Goal: Task Accomplishment & Management: Manage account settings

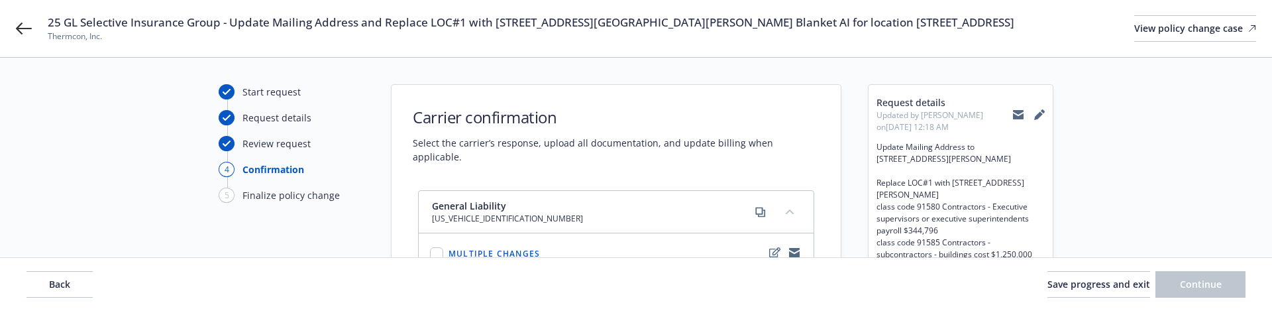
select select "ACCEPTED"
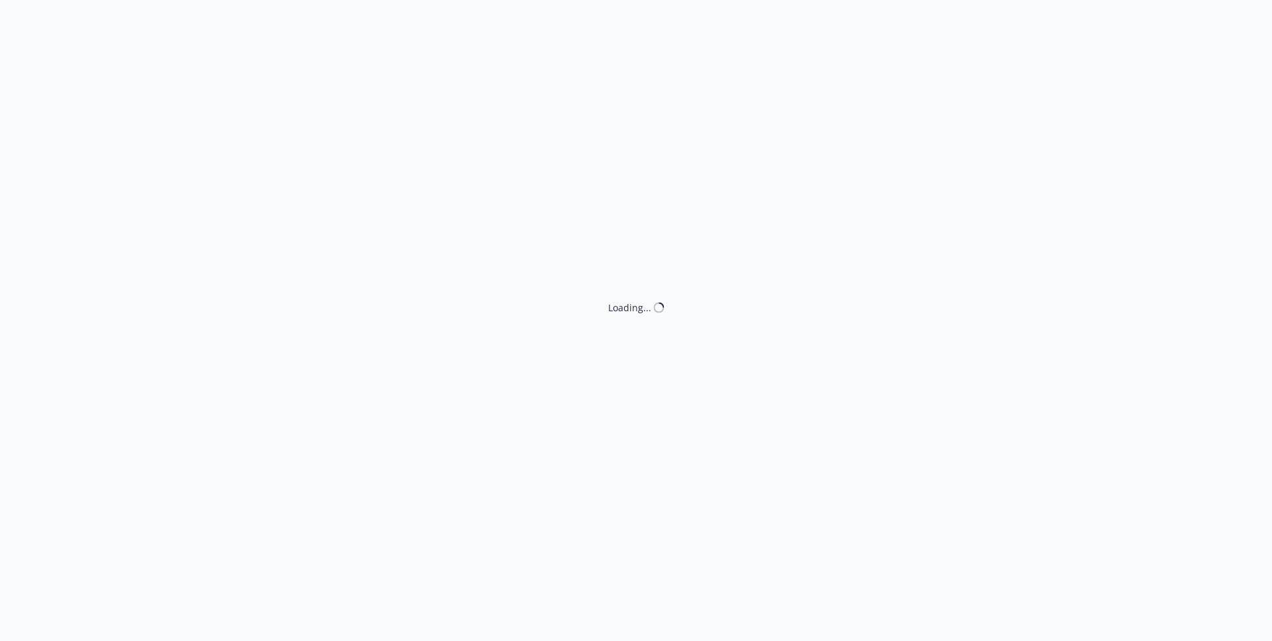
select select "ACCEPTED"
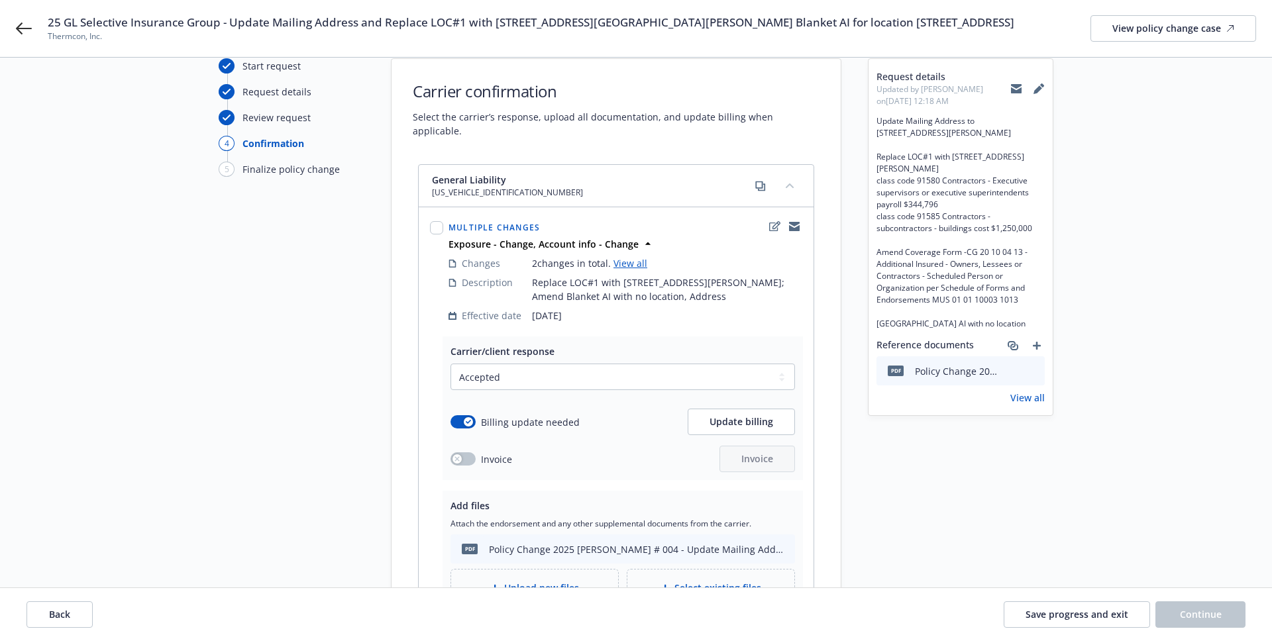
scroll to position [51, 0]
click at [615, 258] on link "View all" at bounding box center [630, 264] width 34 height 13
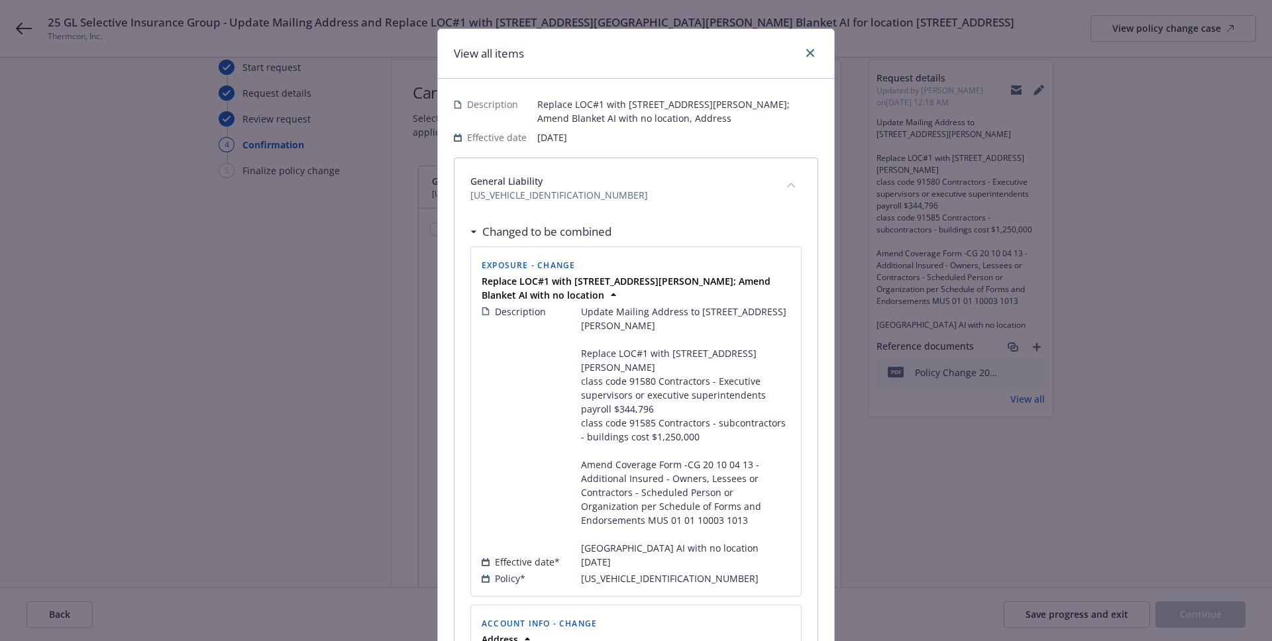
scroll to position [0, 0]
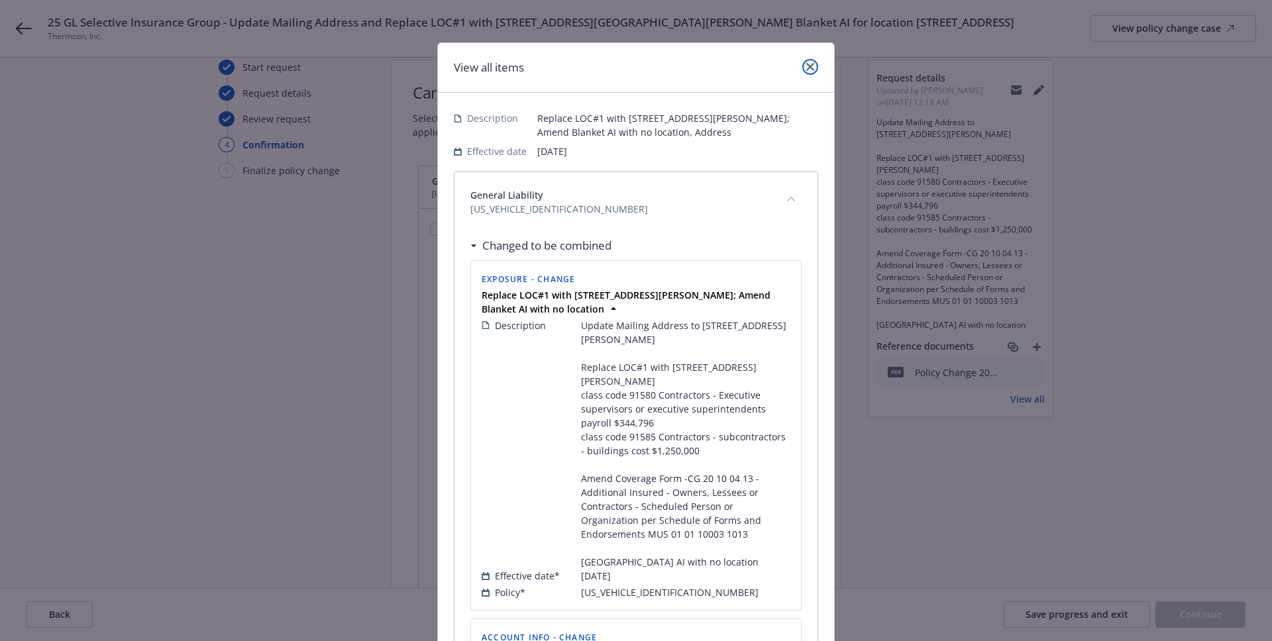
click at [812, 69] on icon "close" at bounding box center [810, 67] width 8 height 8
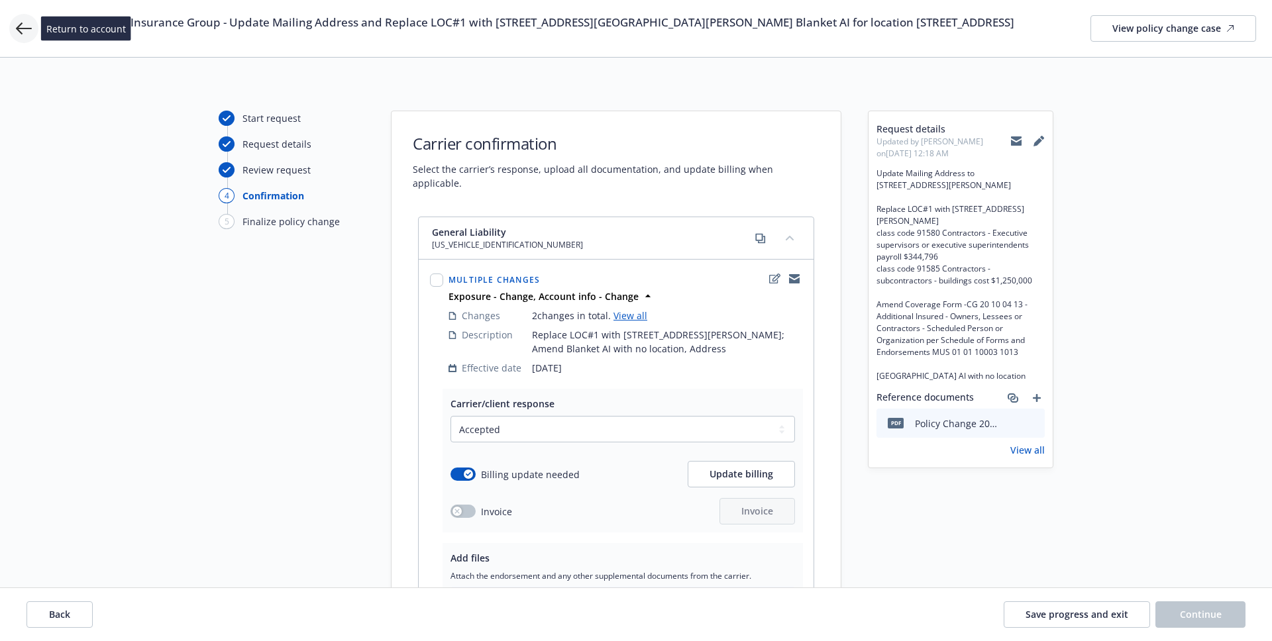
click at [26, 28] on icon at bounding box center [24, 29] width 16 height 12
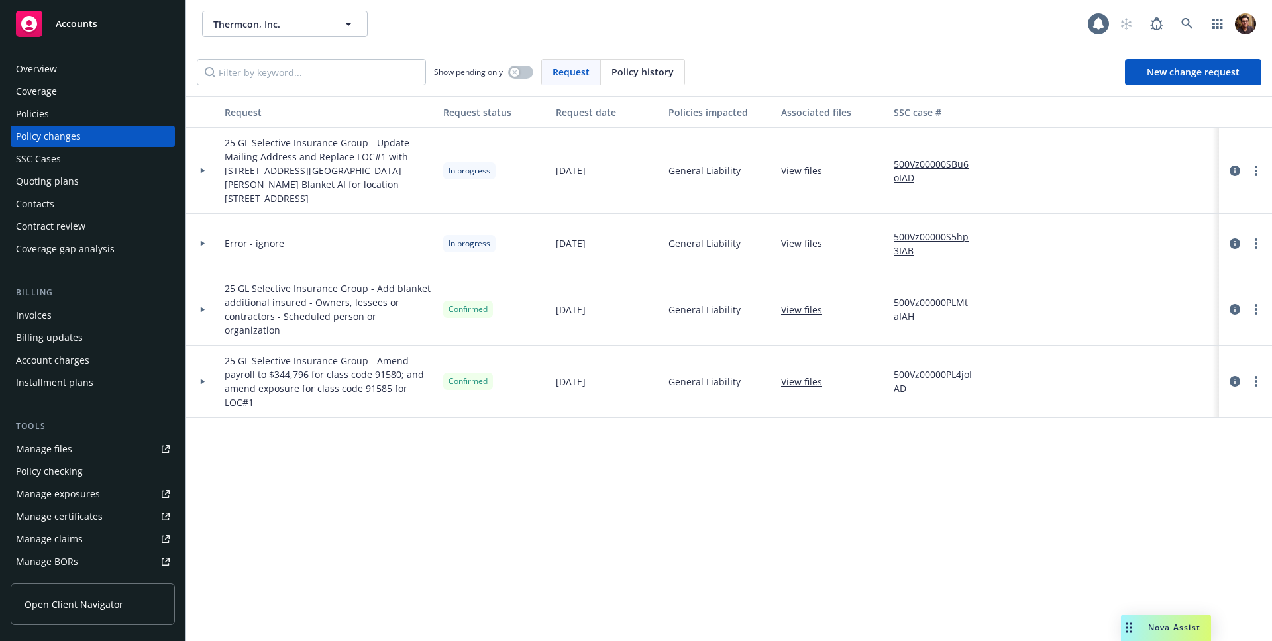
click at [58, 70] on div "Overview" at bounding box center [93, 68] width 154 height 21
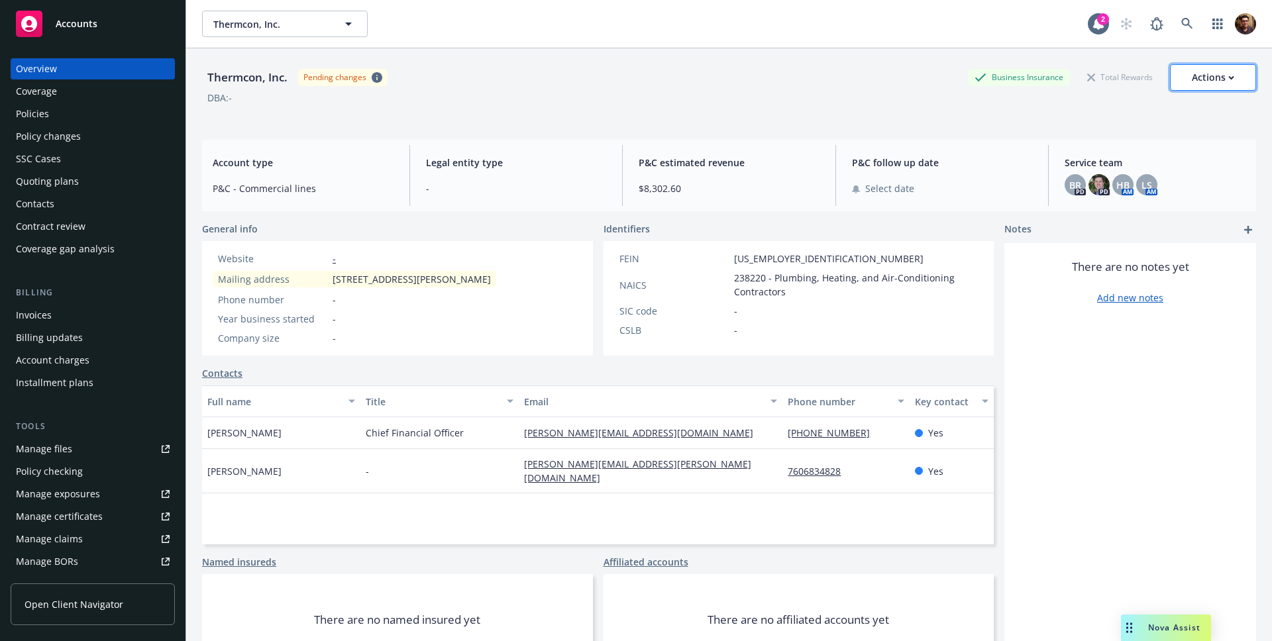
click at [1226, 77] on div "Actions" at bounding box center [1213, 77] width 42 height 25
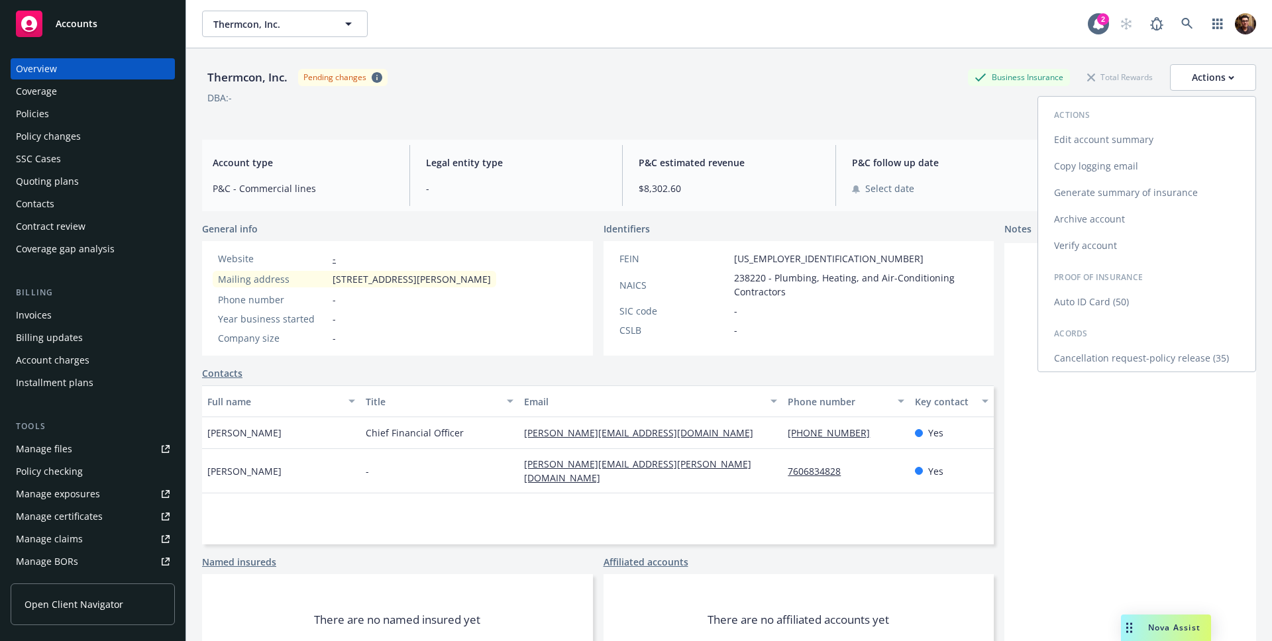
click at [1120, 133] on link "Edit account summary" at bounding box center [1146, 140] width 217 height 26
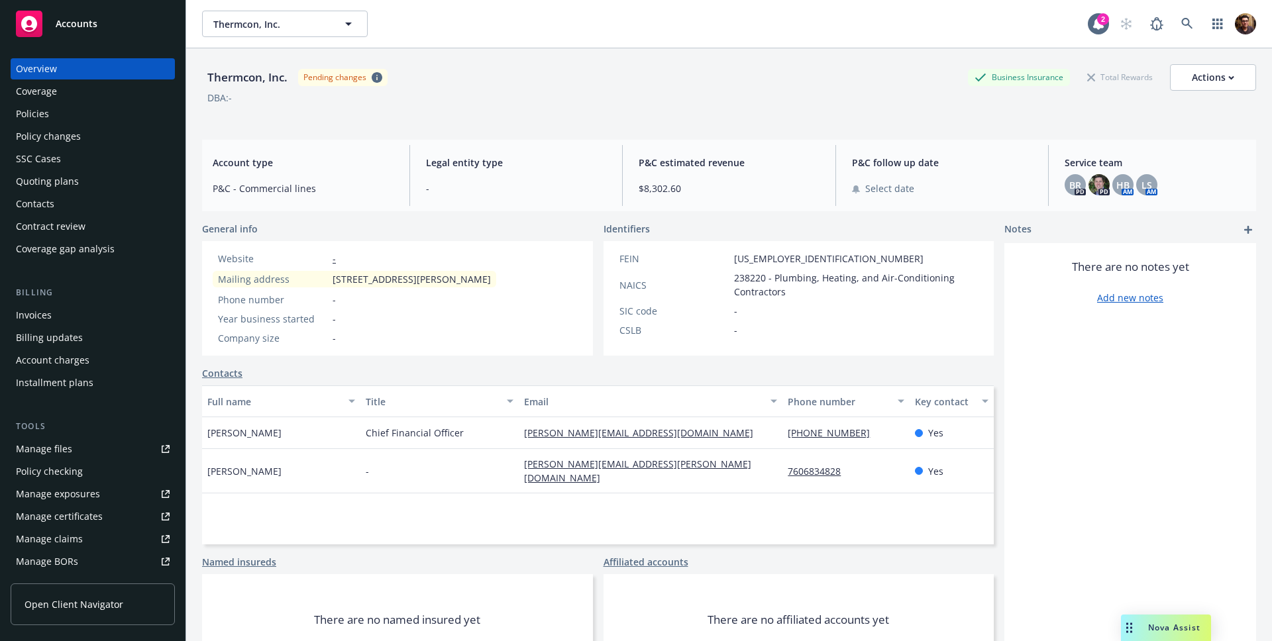
select select "US"
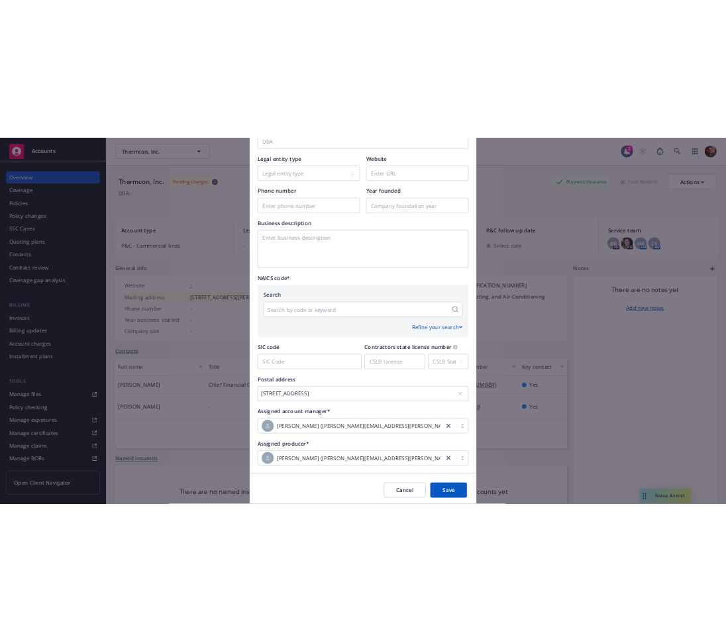
scroll to position [505, 0]
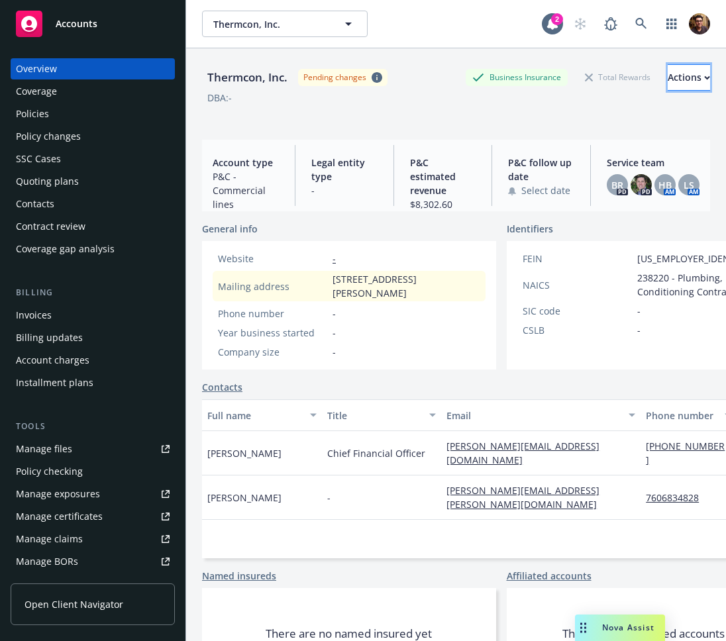
click at [694, 86] on button "Actions" at bounding box center [689, 77] width 42 height 26
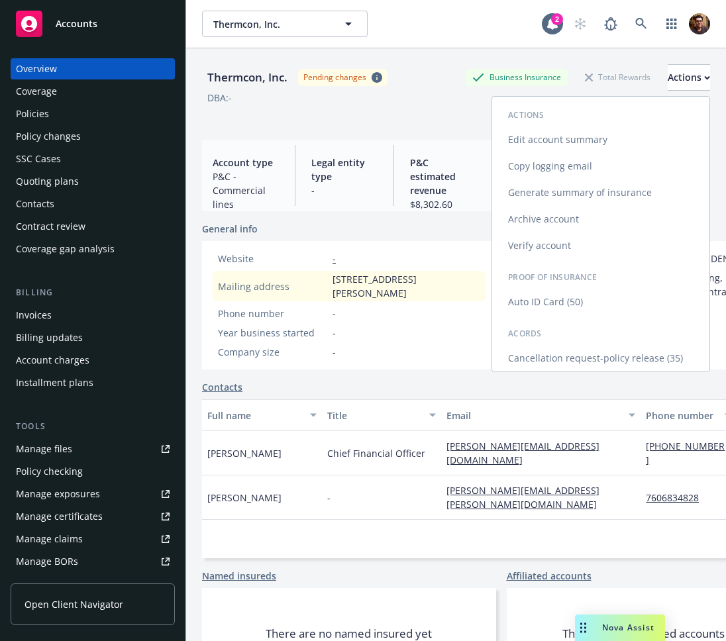
click at [615, 136] on link "Edit account summary" at bounding box center [600, 140] width 217 height 26
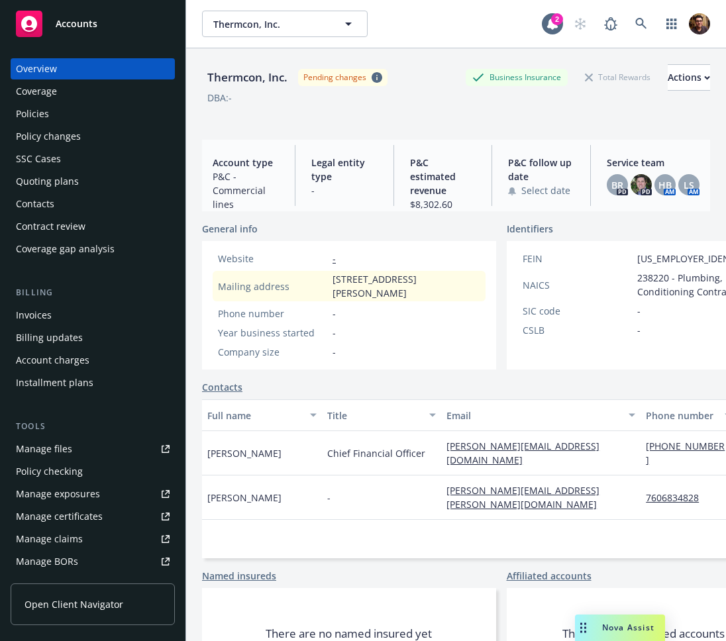
select select "US"
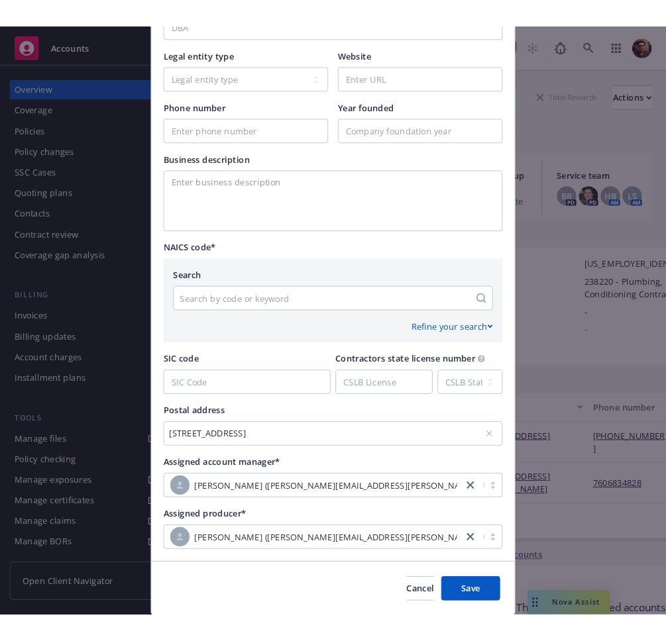
scroll to position [464, 0]
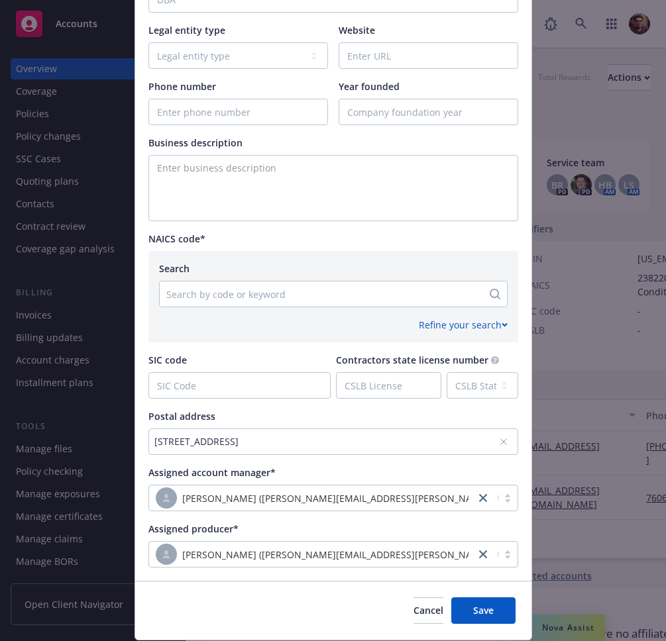
click at [393, 231] on div "Test Account Toggle this switch if this account will be used for testing/traini…" at bounding box center [333, 104] width 370 height 925
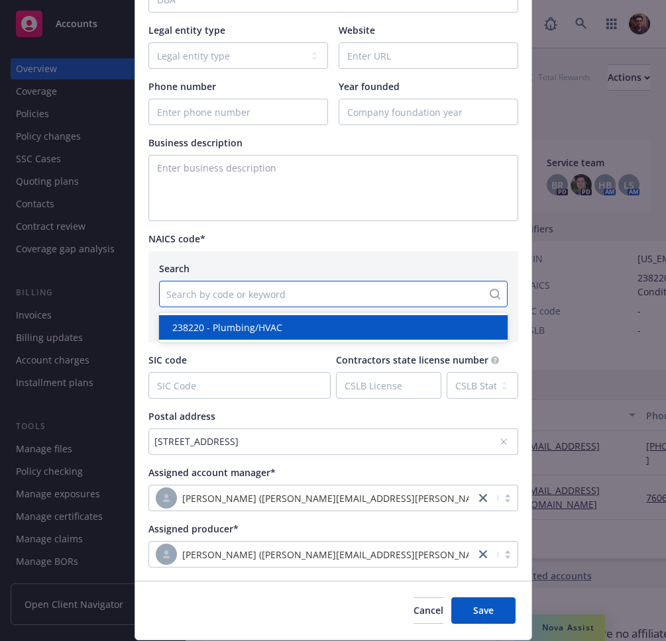
click at [390, 291] on div at bounding box center [320, 294] width 309 height 16
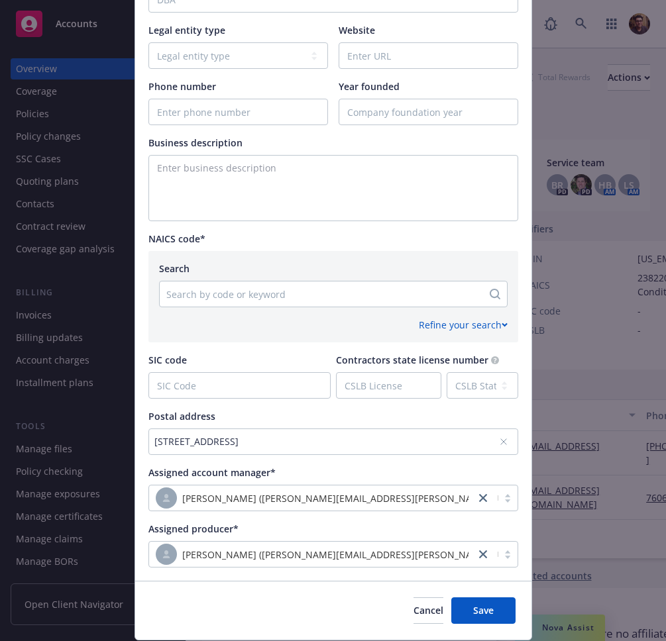
click at [269, 298] on div at bounding box center [320, 294] width 309 height 16
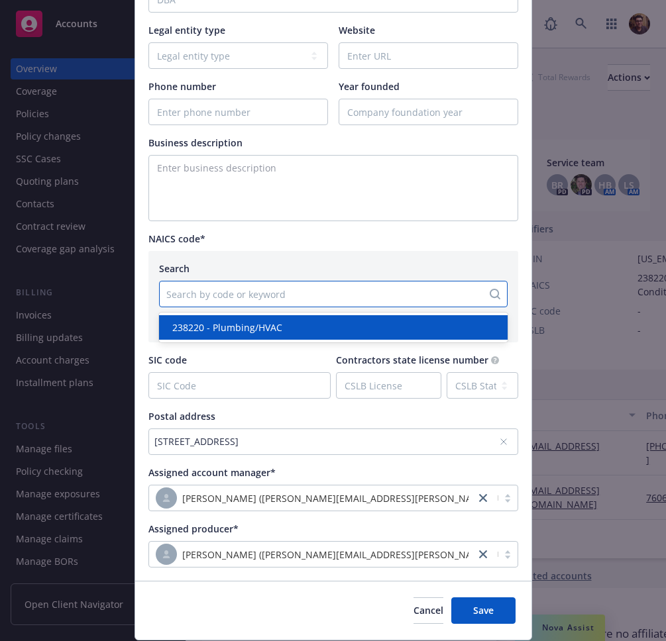
click at [259, 326] on span "238220 - Plumbing/HVAC" at bounding box center [227, 328] width 110 height 14
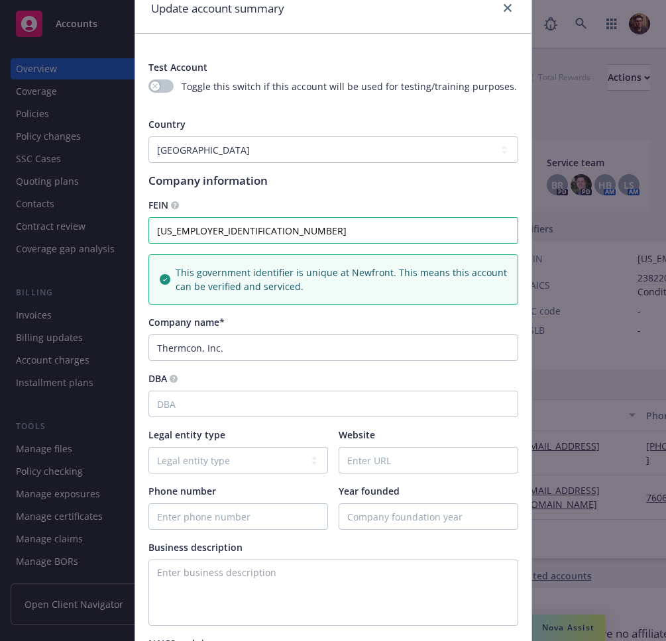
scroll to position [62, 0]
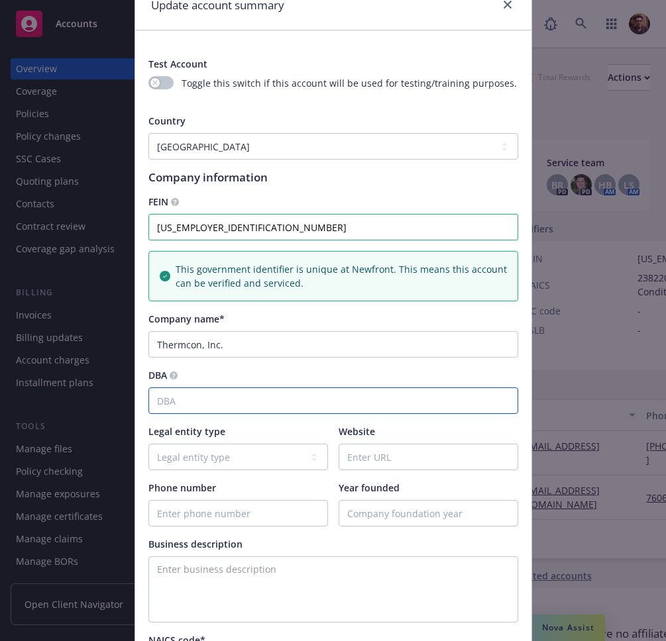
click at [245, 413] on input "DBA" at bounding box center [333, 401] width 370 height 26
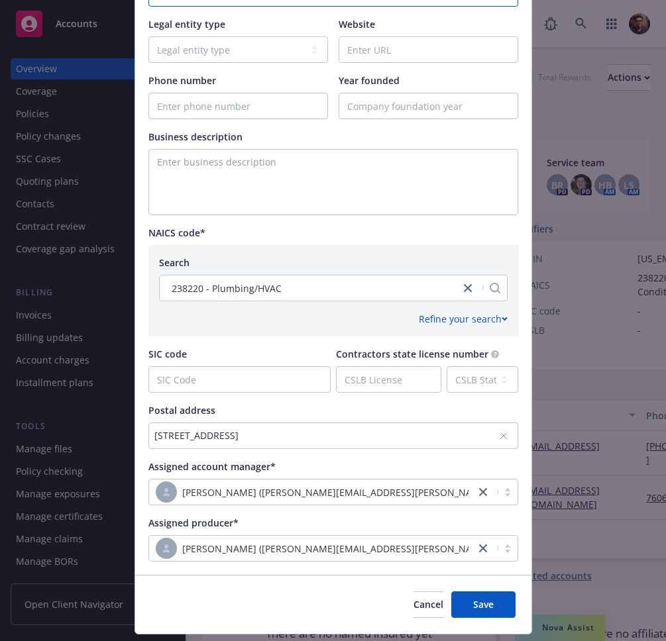
scroll to position [505, 0]
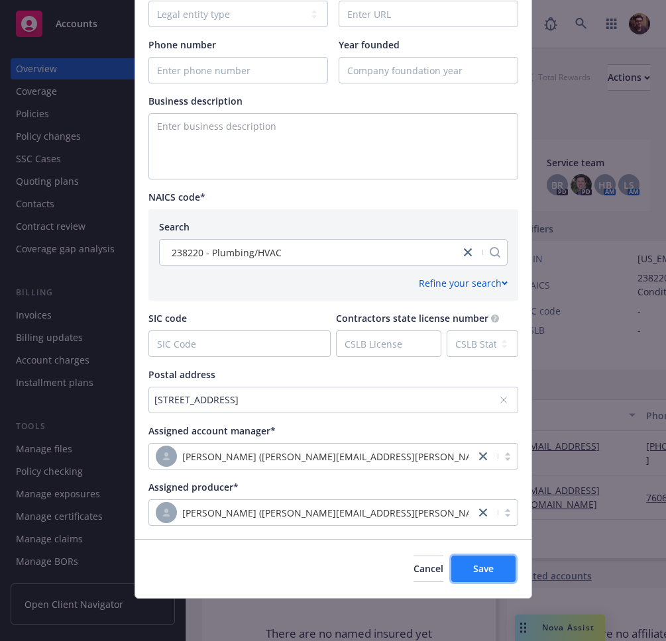
click at [491, 573] on span "Save" at bounding box center [483, 568] width 21 height 13
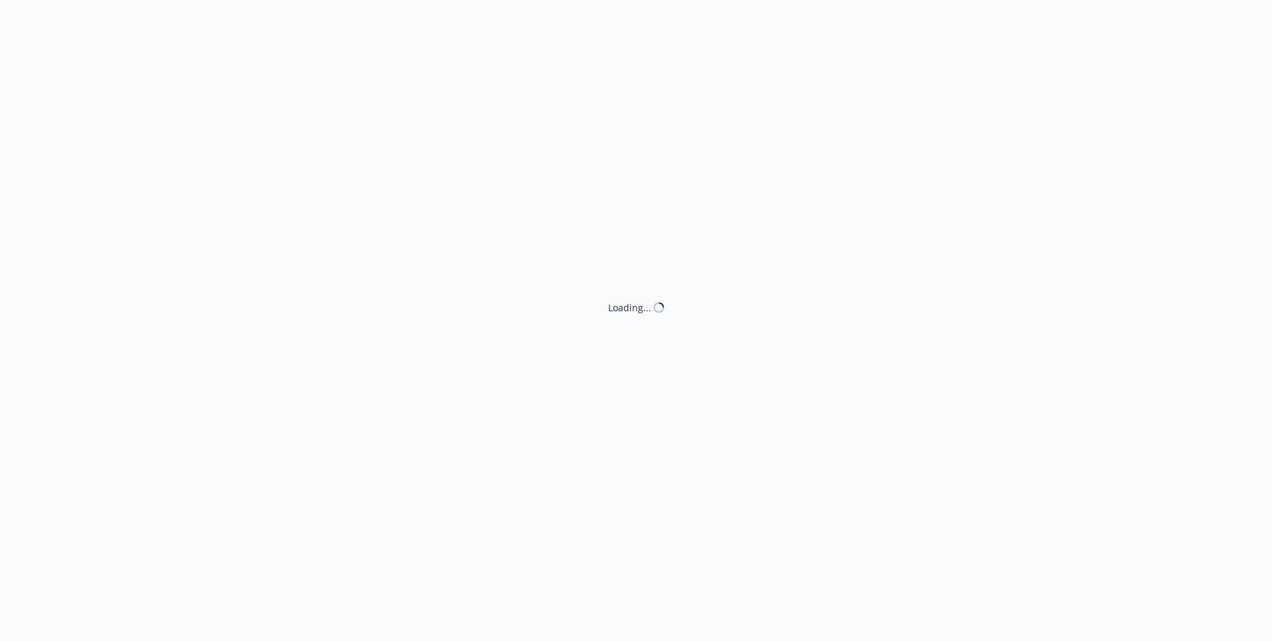
select select "ACCEPTED"
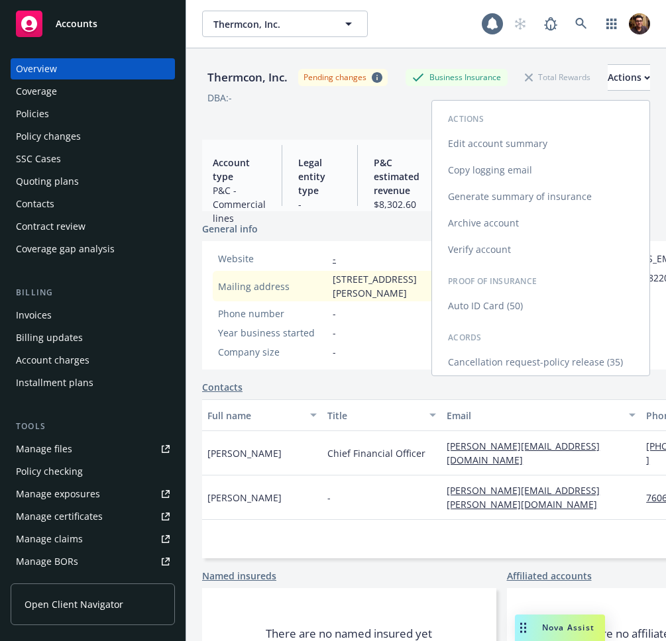
click at [520, 147] on link "Edit account summary" at bounding box center [540, 143] width 217 height 26
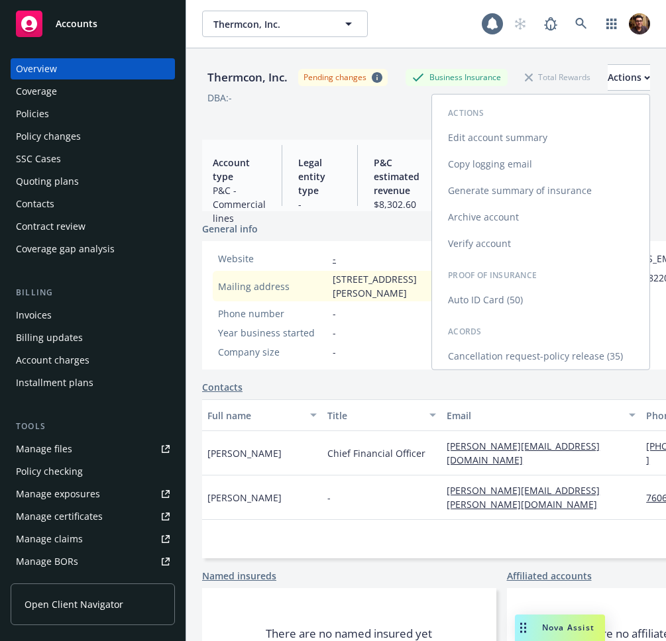
select select "US"
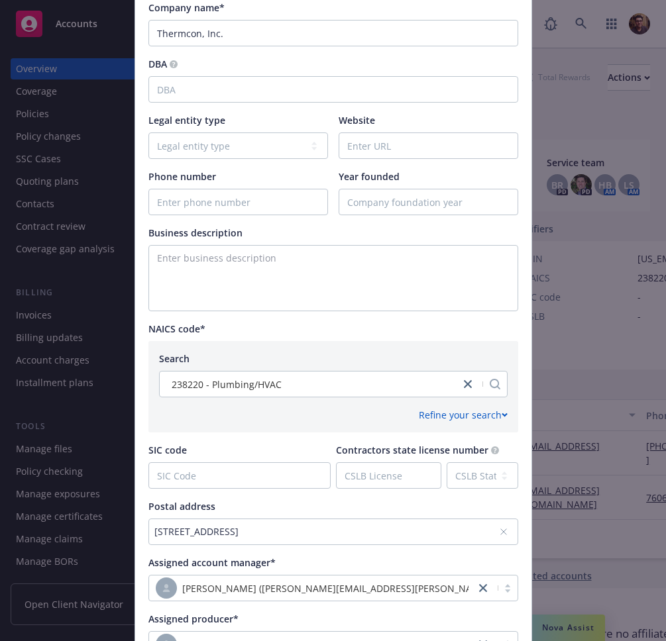
scroll to position [505, 0]
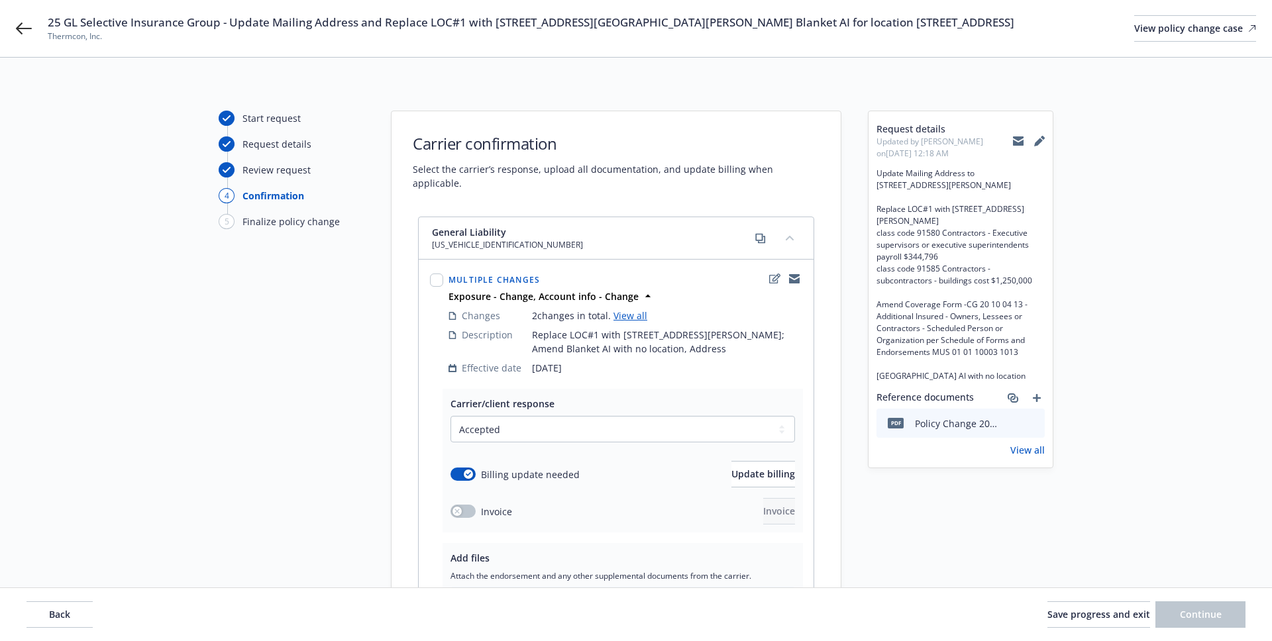
select select "ACCEPTED"
